Goal: Go to known website: Go to known website

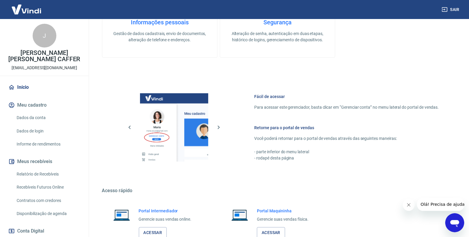
scroll to position [225, 0]
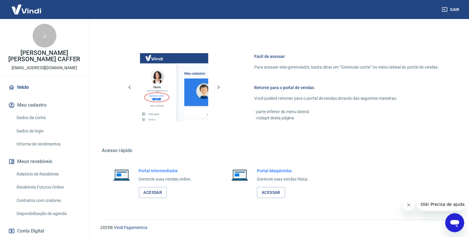
click at [146, 186] on div "Portal Intermediador Gerencie suas vendas online. Acessar" at bounding box center [165, 183] width 53 height 30
click at [147, 189] on link "Acessar" at bounding box center [153, 192] width 28 height 11
